Goal: Task Accomplishment & Management: Manage account settings

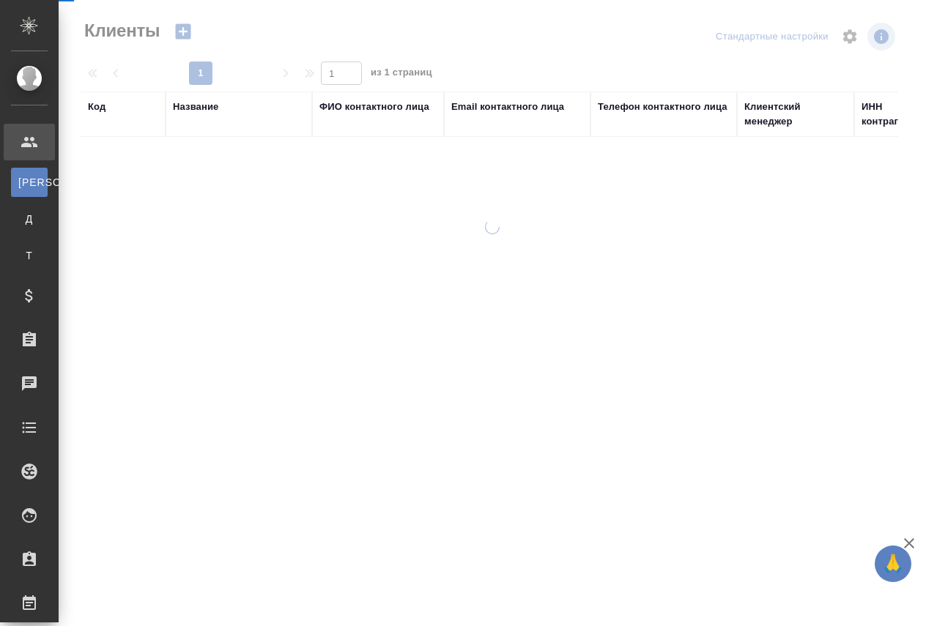
select select "RU"
